Goal: Transaction & Acquisition: Purchase product/service

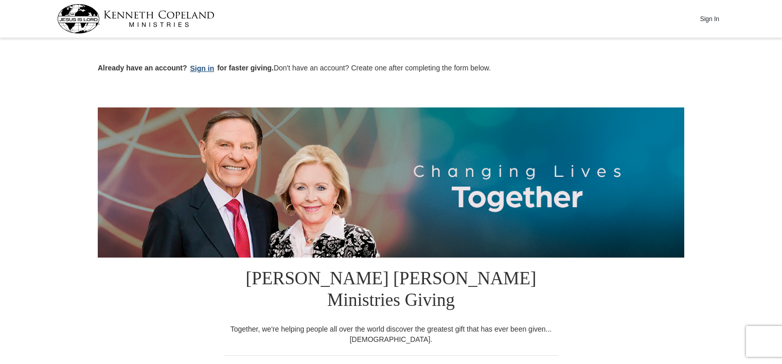
click at [196, 69] on button "Sign in" at bounding box center [202, 69] width 30 height 12
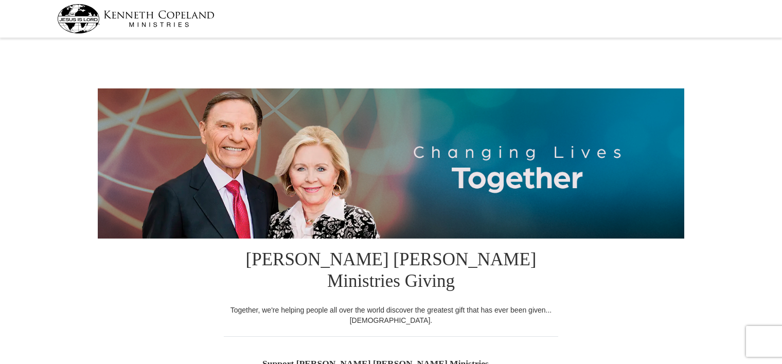
select select "NC"
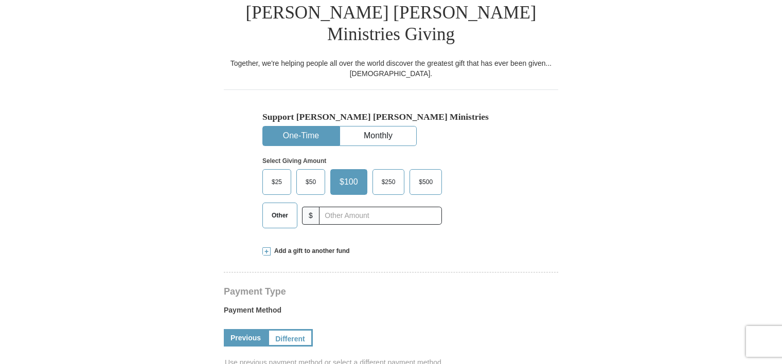
scroll to position [257, 0]
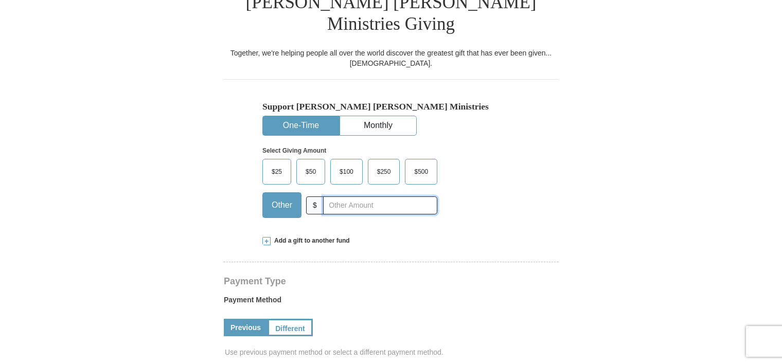
click at [365, 197] on input "text" at bounding box center [380, 206] width 114 height 18
type input "15.00"
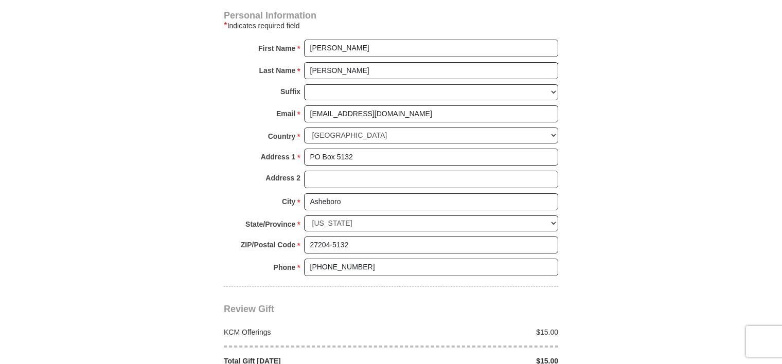
scroll to position [772, 0]
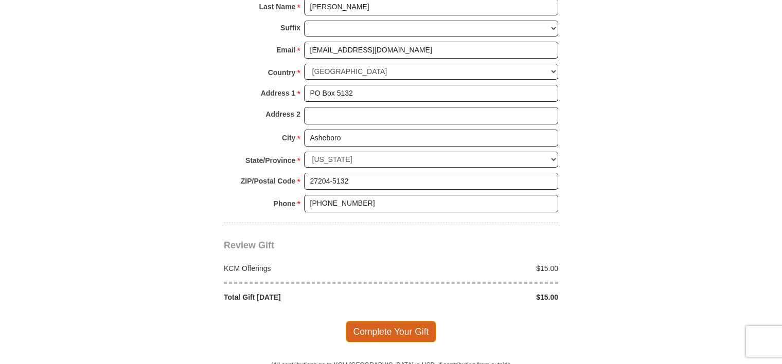
click at [393, 321] on span "Complete Your Gift" at bounding box center [391, 332] width 91 height 22
